Goal: Transaction & Acquisition: Purchase product/service

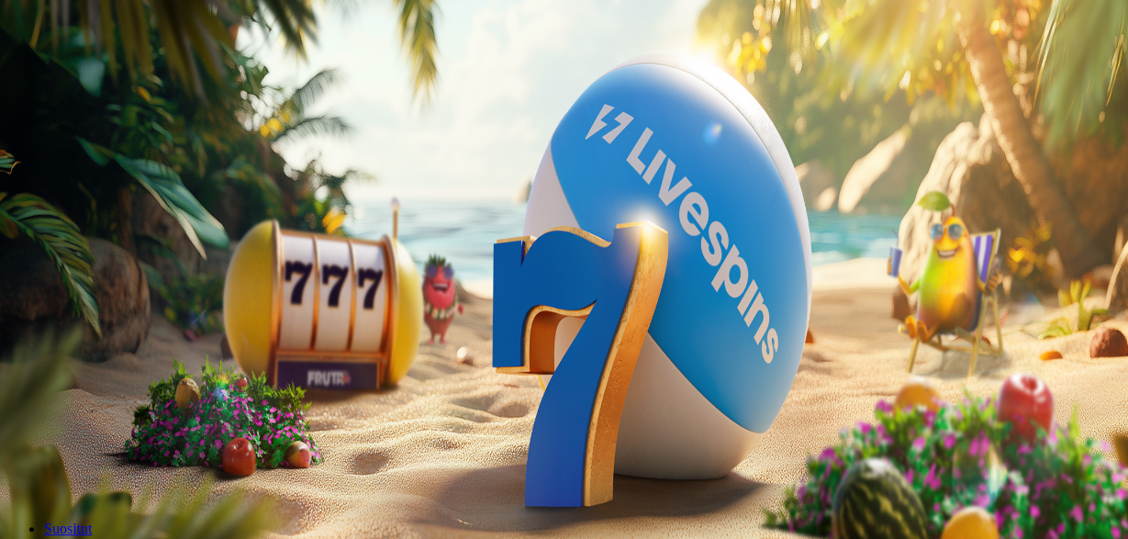
click at [128, 73] on span "Kirjaudu" at bounding box center [127, 67] width 45 height 14
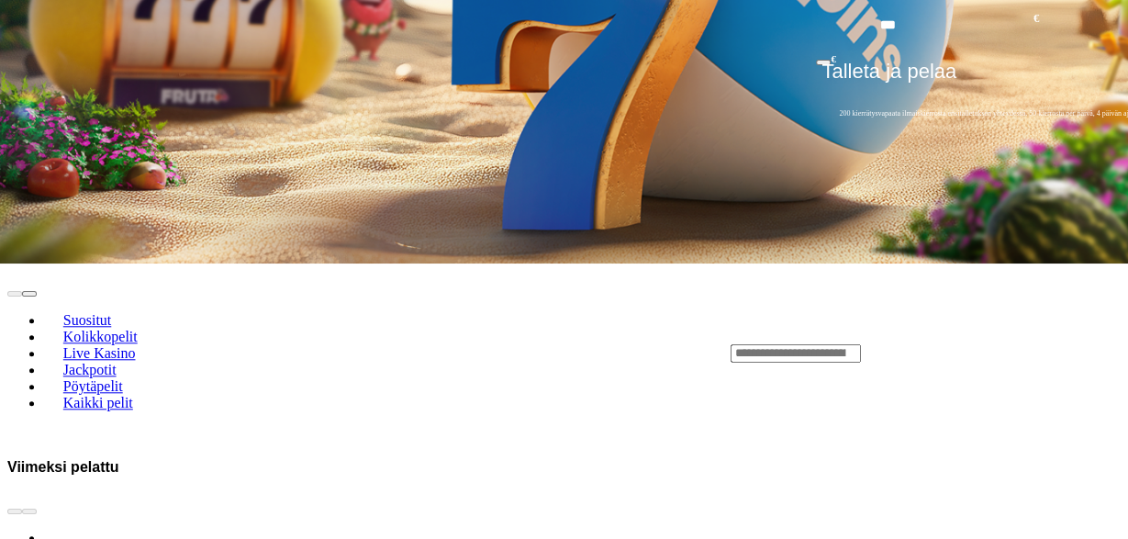
scroll to position [286, 0]
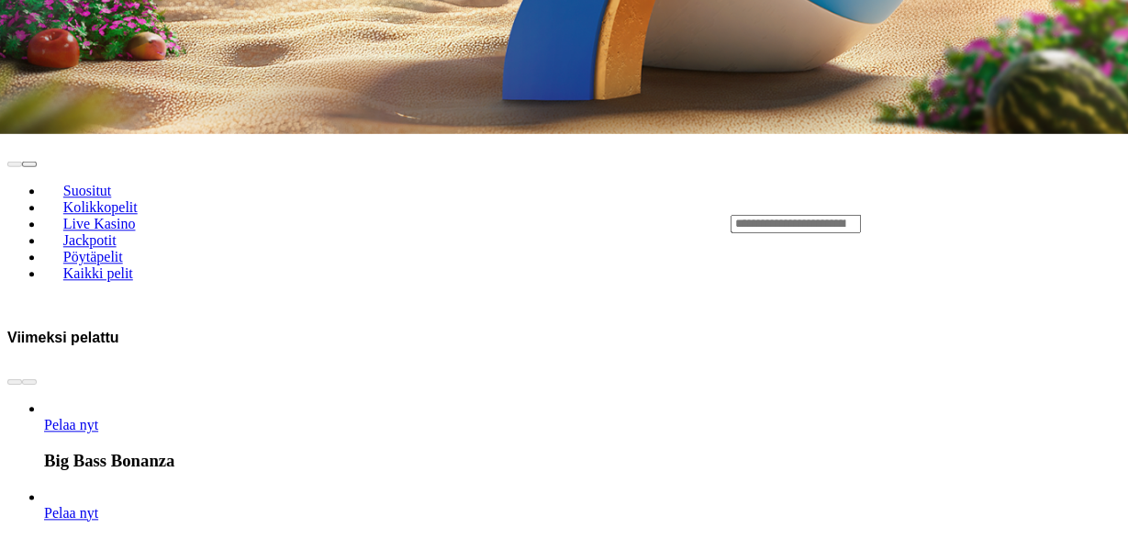
scroll to position [1272, 0]
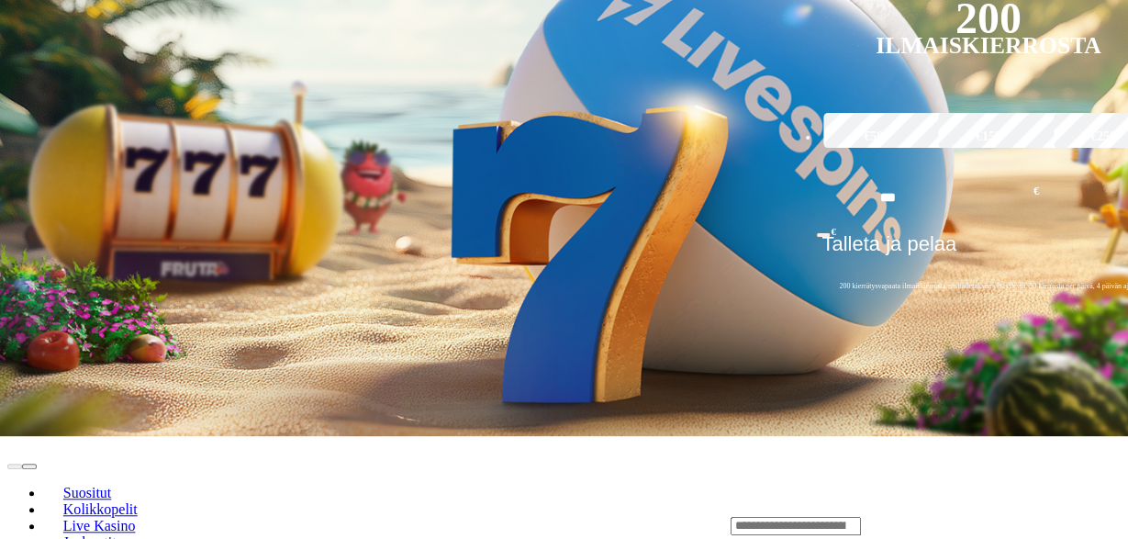
scroll to position [382, 0]
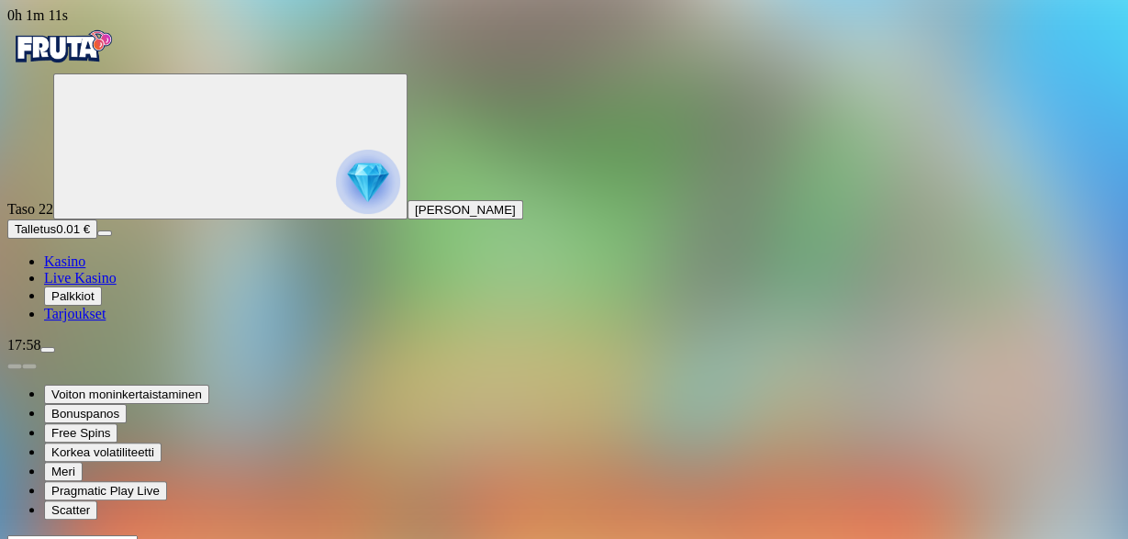
click at [117, 60] on img "Primary" at bounding box center [62, 47] width 110 height 46
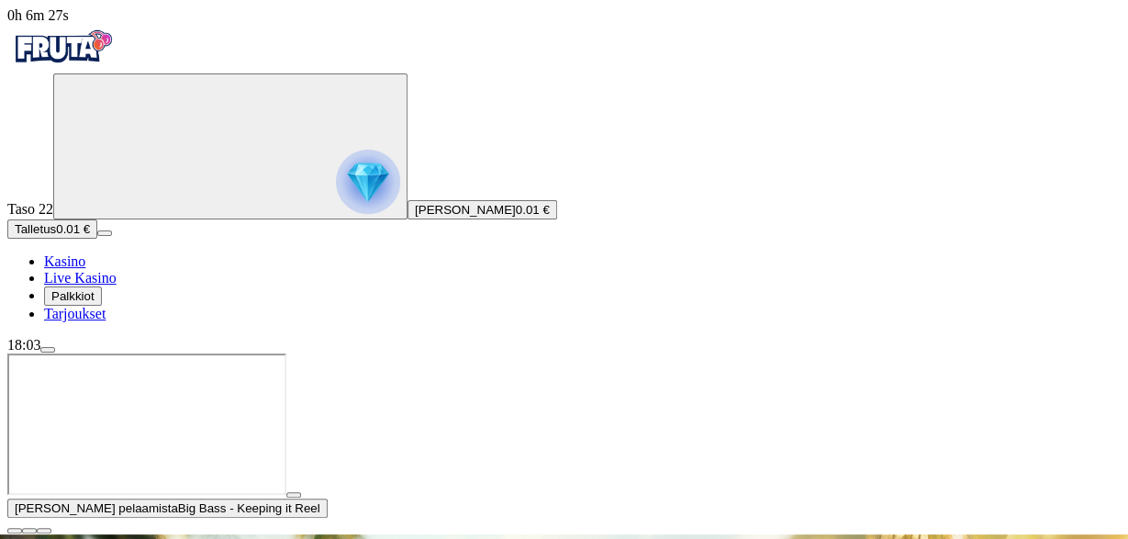
type input "**"
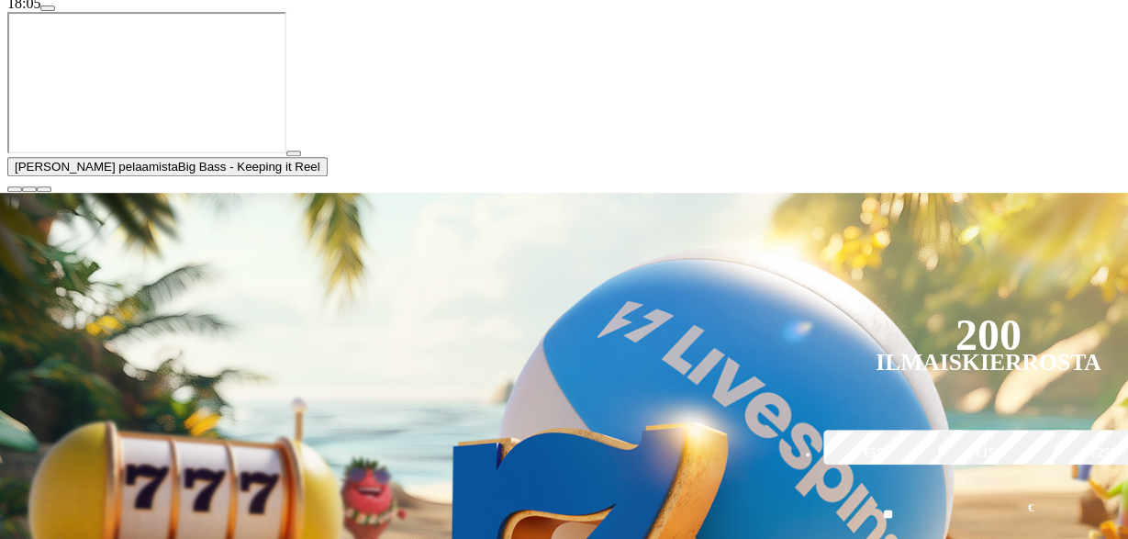
scroll to position [382, 0]
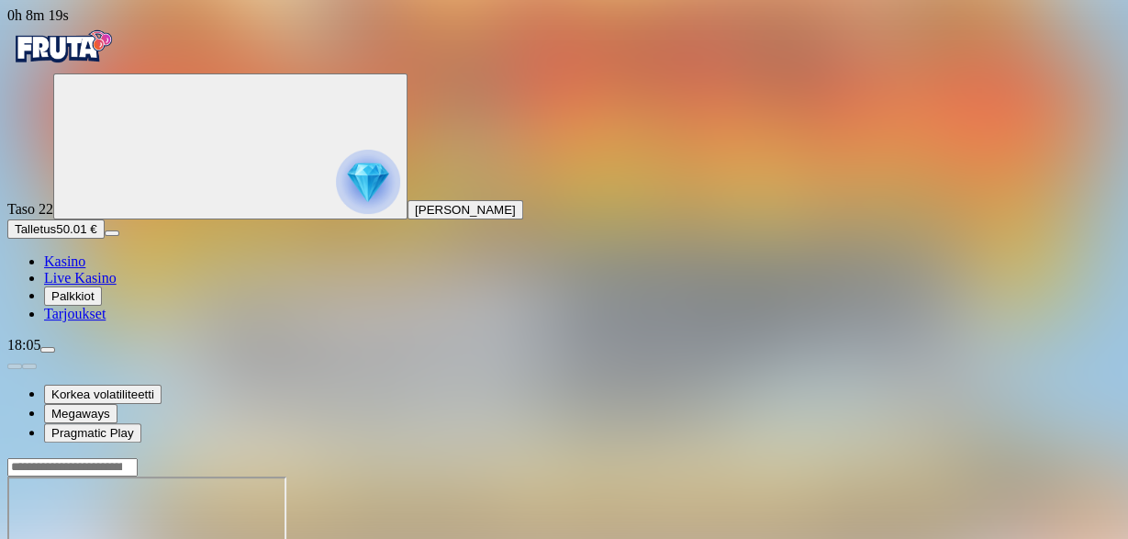
click at [117, 58] on img "Primary" at bounding box center [62, 47] width 110 height 46
click at [117, 61] on img "Primary" at bounding box center [62, 47] width 110 height 46
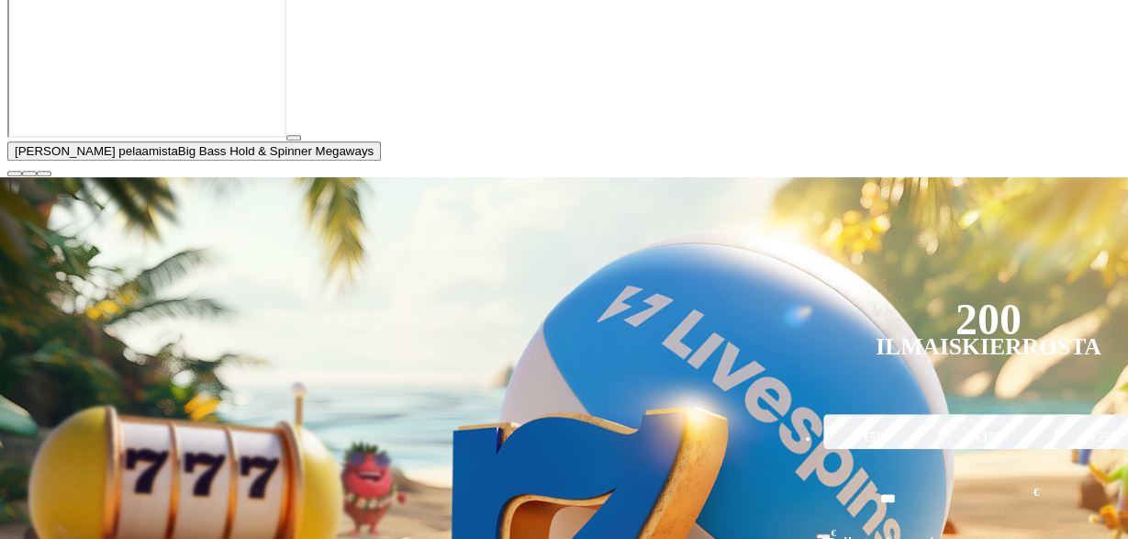
scroll to position [382, 0]
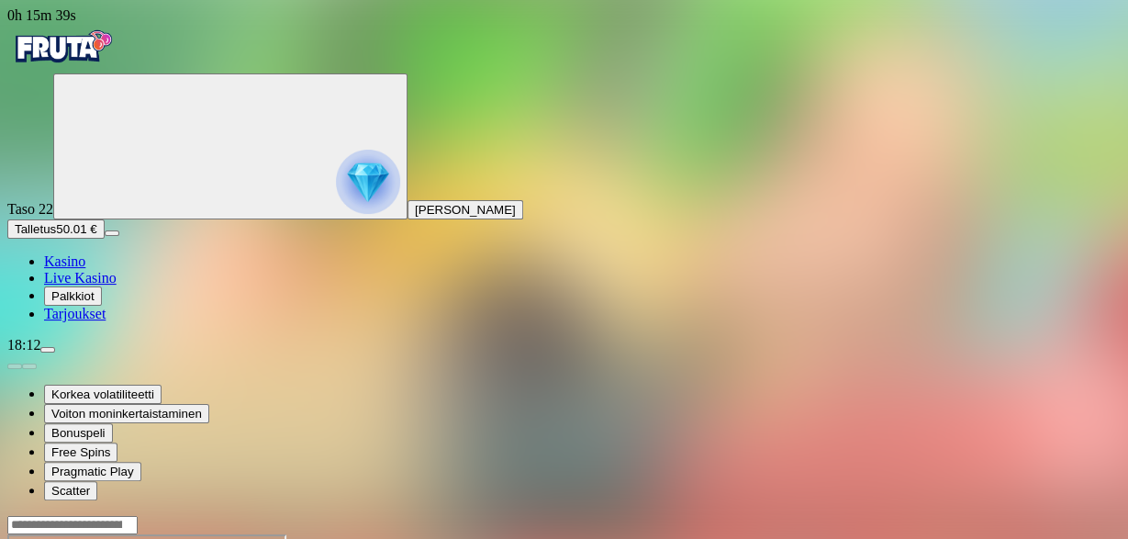
click at [115, 67] on img "Primary" at bounding box center [62, 47] width 110 height 46
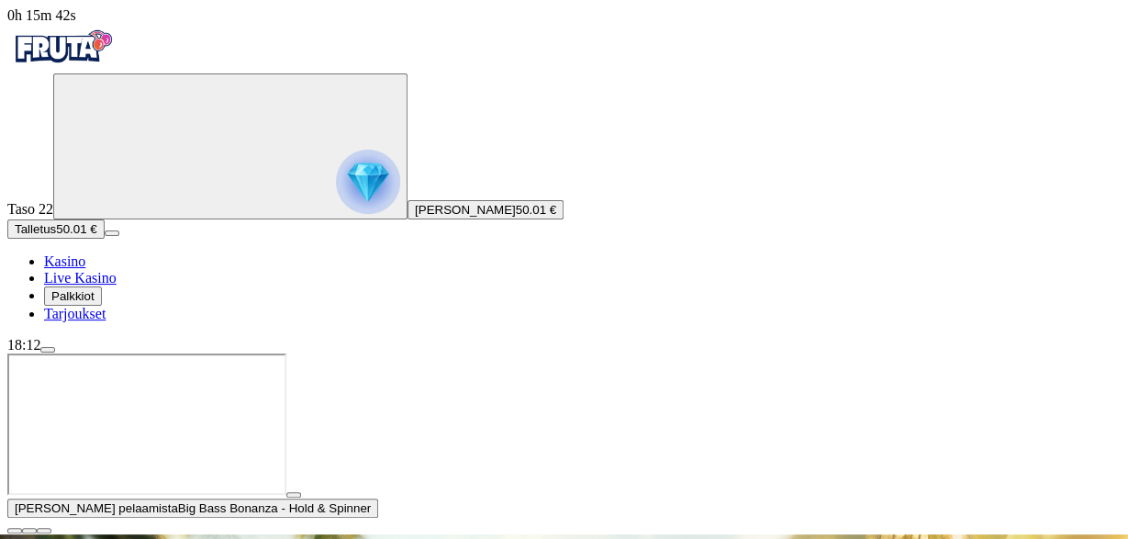
scroll to position [477, 0]
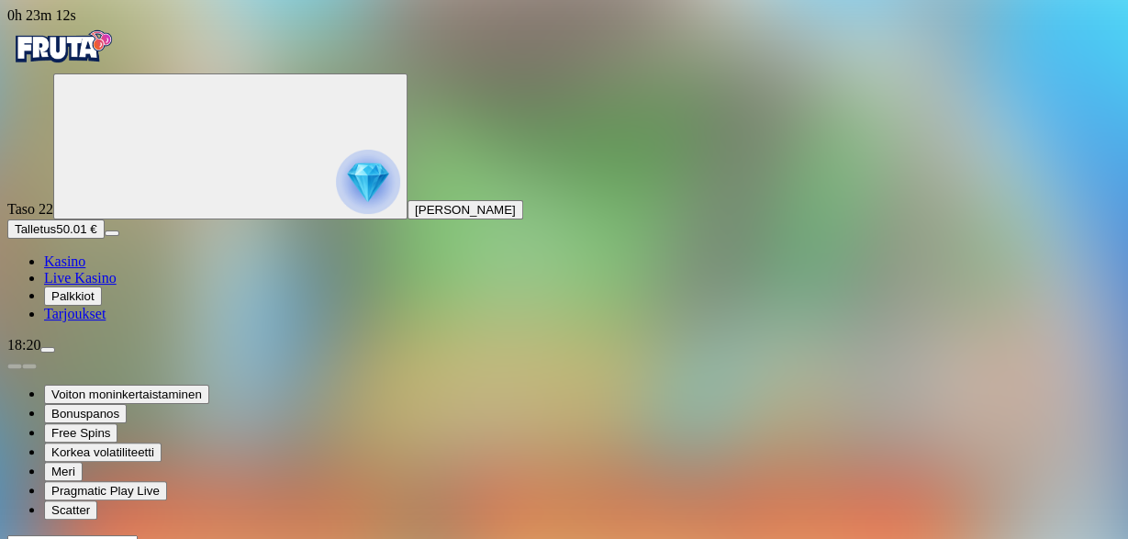
click at [105, 239] on button "Talletus 50.01 €" at bounding box center [55, 228] width 97 height 19
type input "*"
type input "**"
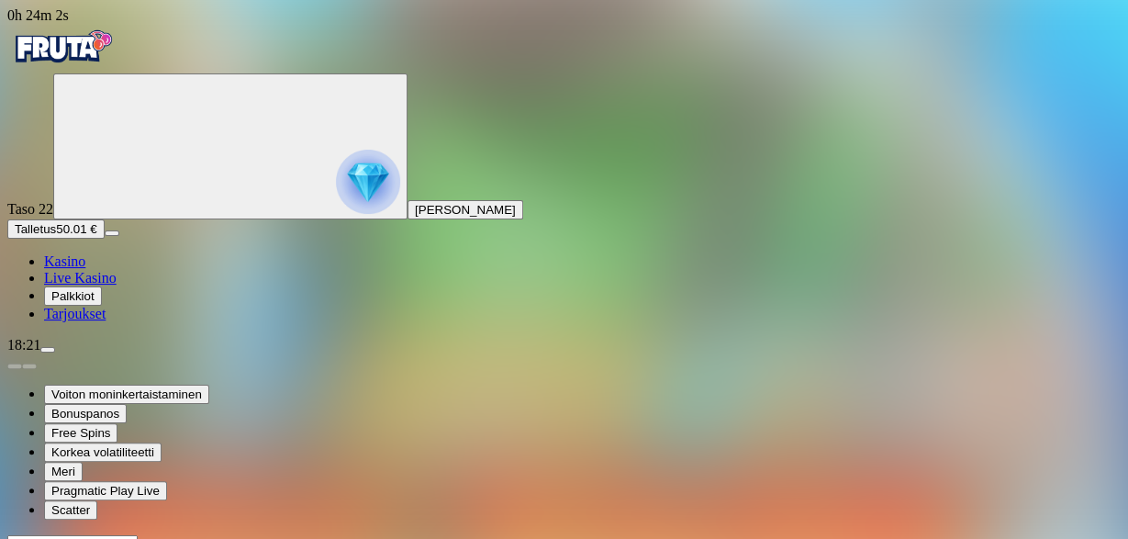
click at [614, 534] on header at bounding box center [563, 543] width 1113 height 19
click at [48, 350] on span "menu icon" at bounding box center [48, 350] width 0 height 0
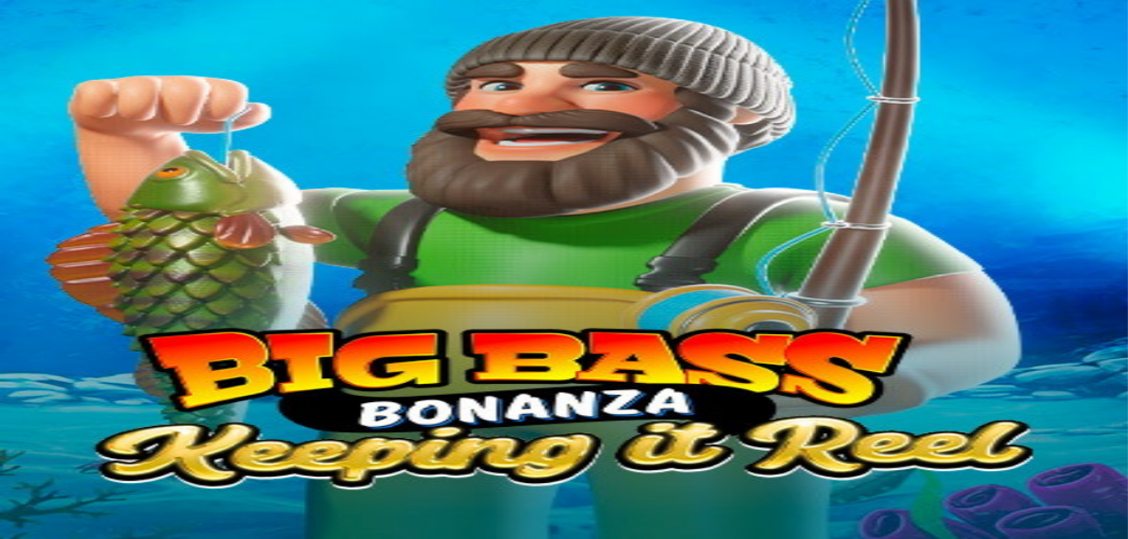
click at [48, 168] on span "chat icon" at bounding box center [48, 168] width 0 height 0
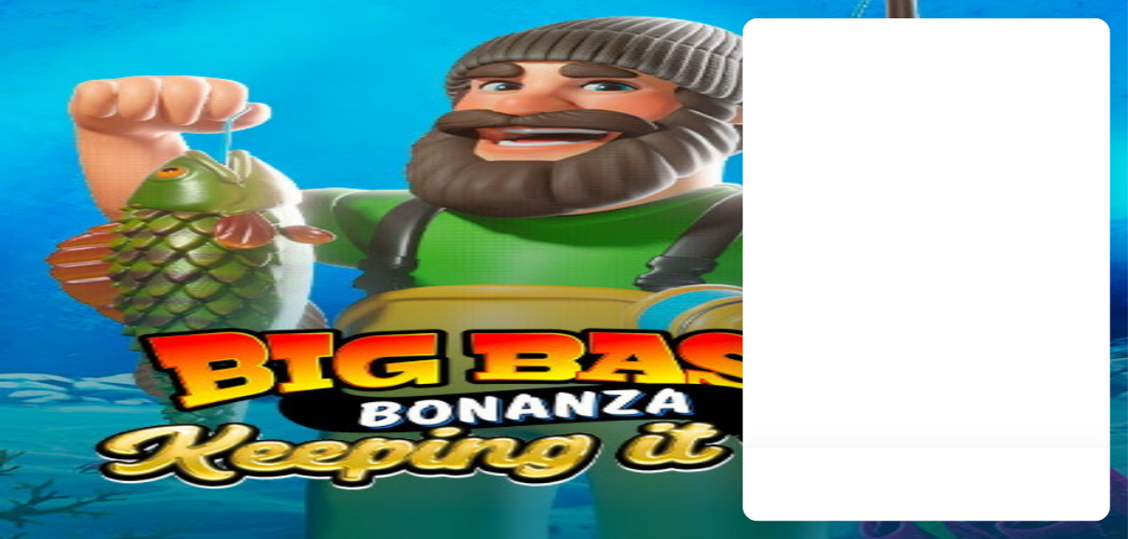
click at [48, 168] on span "chat icon" at bounding box center [48, 168] width 0 height 0
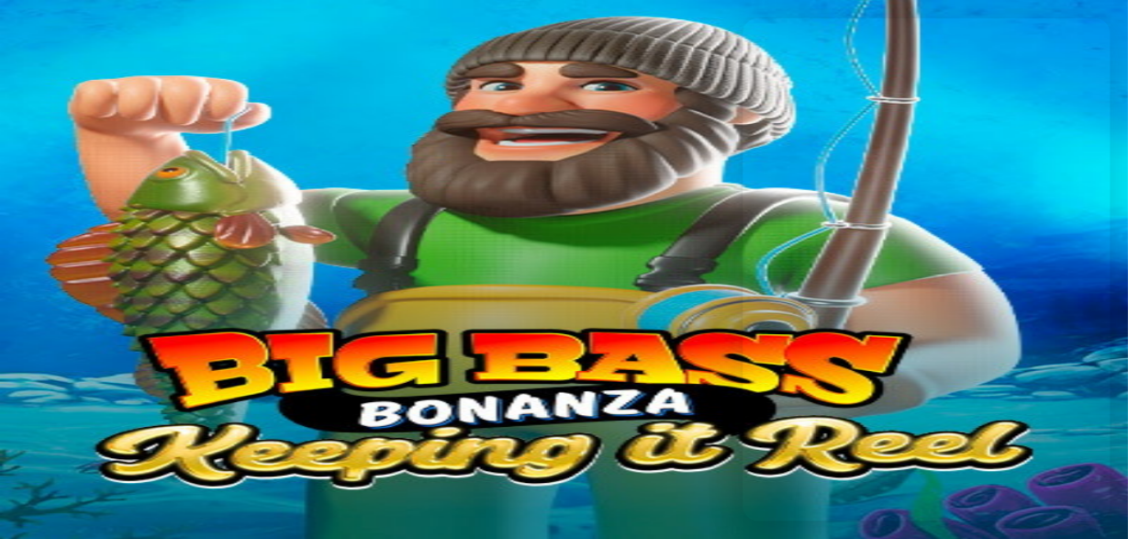
click at [48, 168] on span "chat icon" at bounding box center [48, 168] width 0 height 0
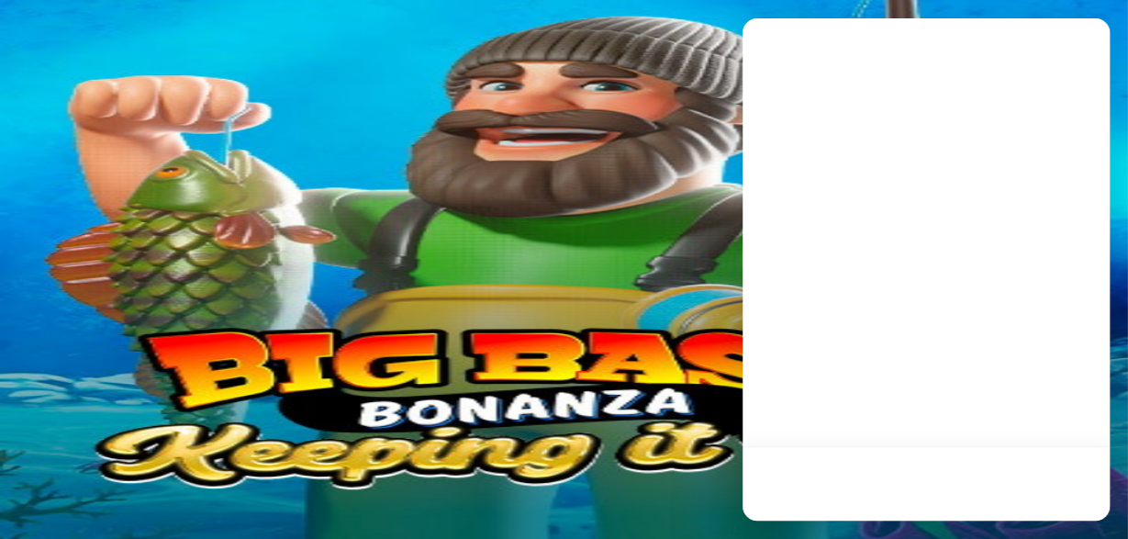
click at [48, 168] on span "chat icon" at bounding box center [48, 168] width 0 height 0
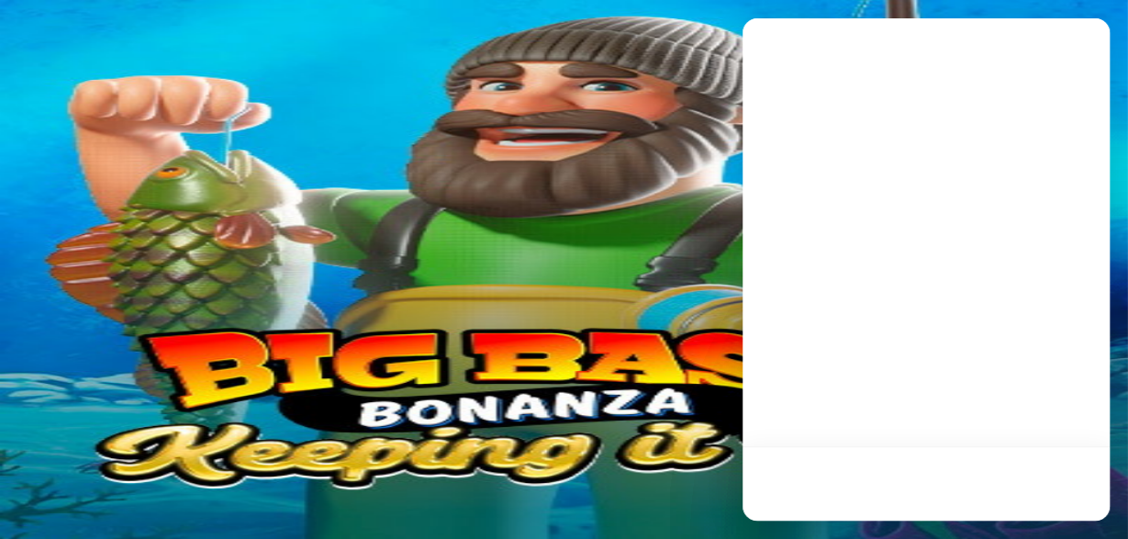
click at [48, 168] on span "chat icon" at bounding box center [48, 168] width 0 height 0
